Goal: Task Accomplishment & Management: Use online tool/utility

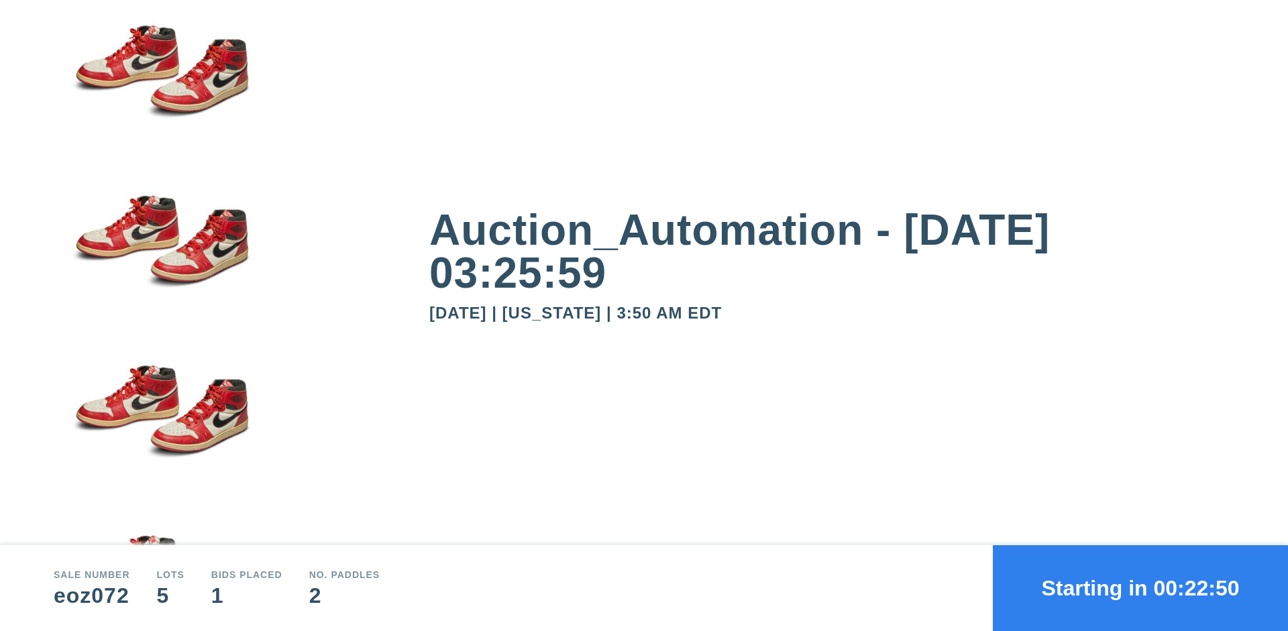
click at [1140, 588] on button "Starting in 00:22:50" at bounding box center [1140, 588] width 295 height 86
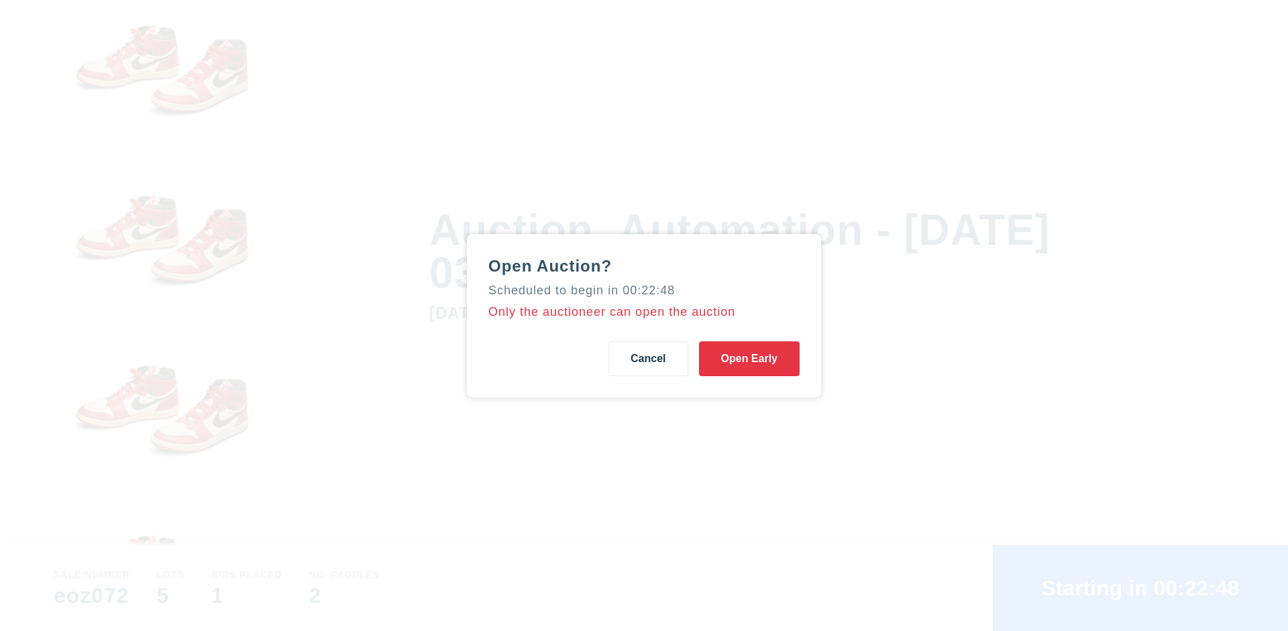
click at [749, 358] on button "Open Early" at bounding box center [749, 358] width 101 height 35
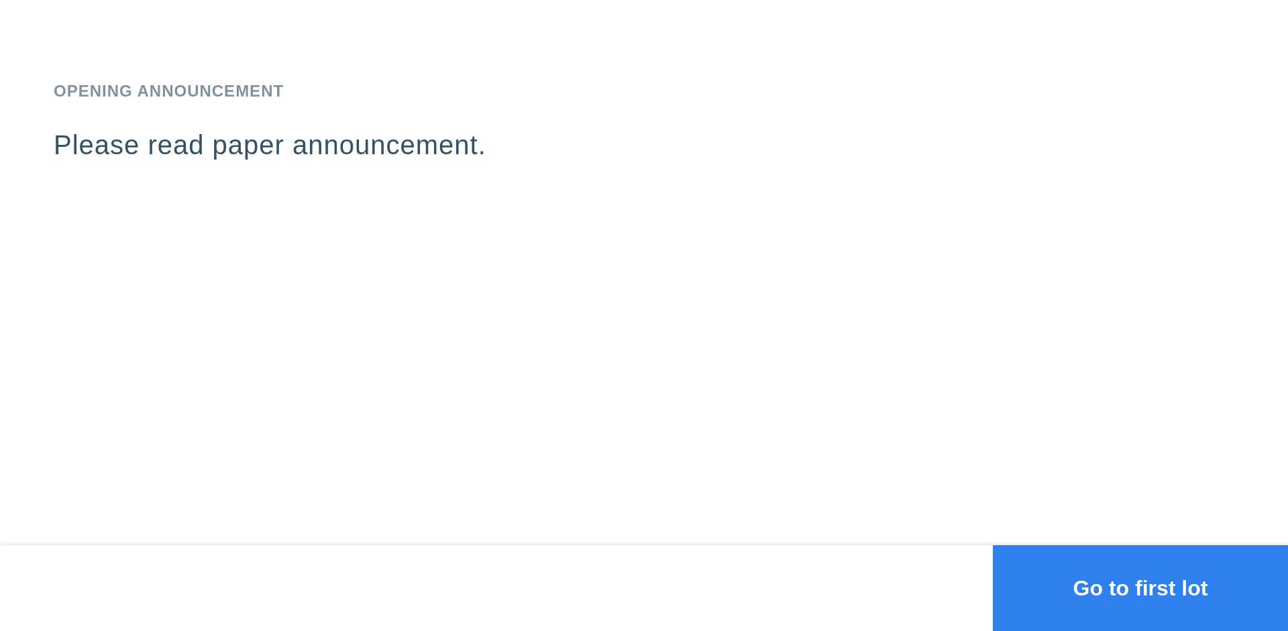
click at [1140, 588] on button "Go to first lot" at bounding box center [1140, 588] width 295 height 86
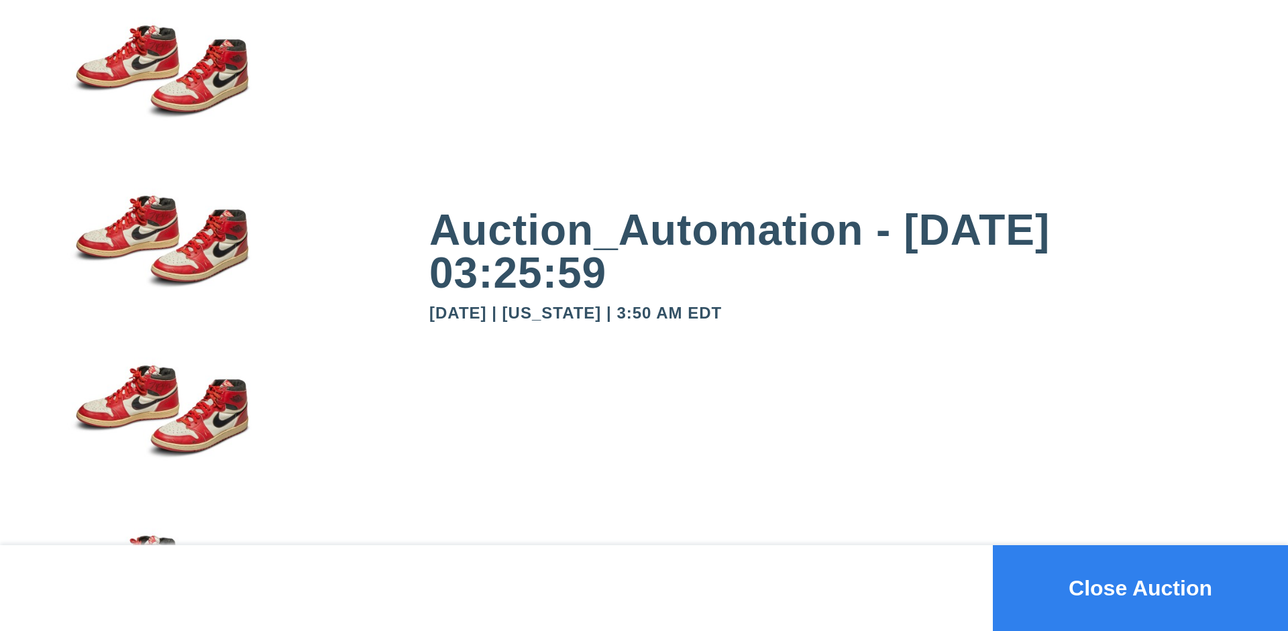
click at [1140, 588] on button "Close Auction" at bounding box center [1140, 588] width 295 height 86
